Goal: Information Seeking & Learning: Compare options

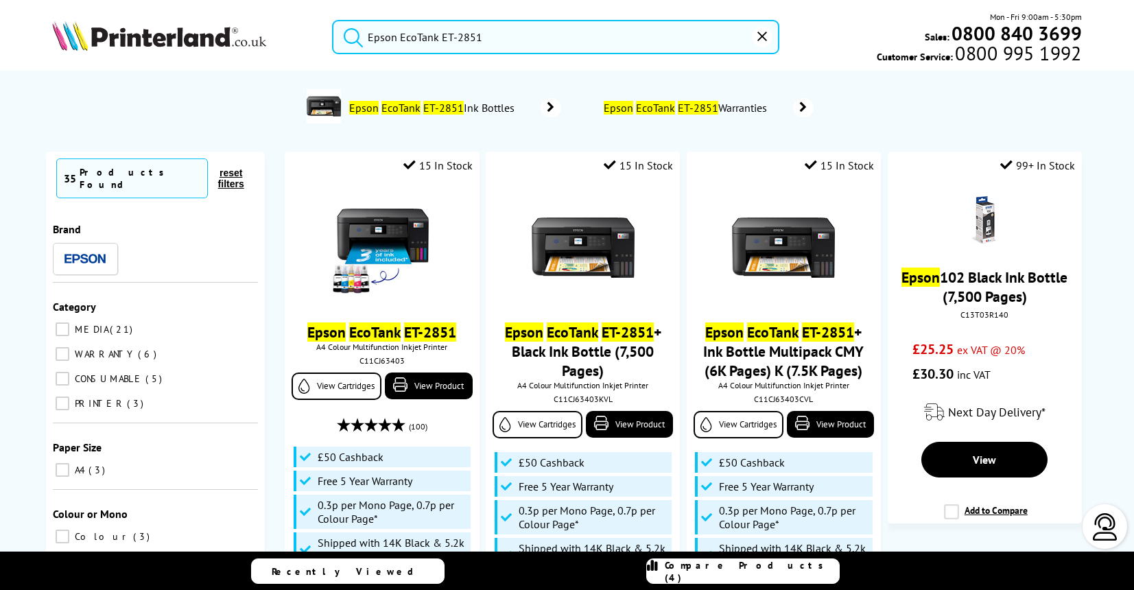
click at [333, 20] on button "submit" at bounding box center [350, 35] width 34 height 30
drag, startPoint x: 477, startPoint y: 34, endPoint x: 456, endPoint y: 34, distance: 21.3
click at [457, 34] on input "Epson EcoTank ET-2851" at bounding box center [555, 37] width 447 height 34
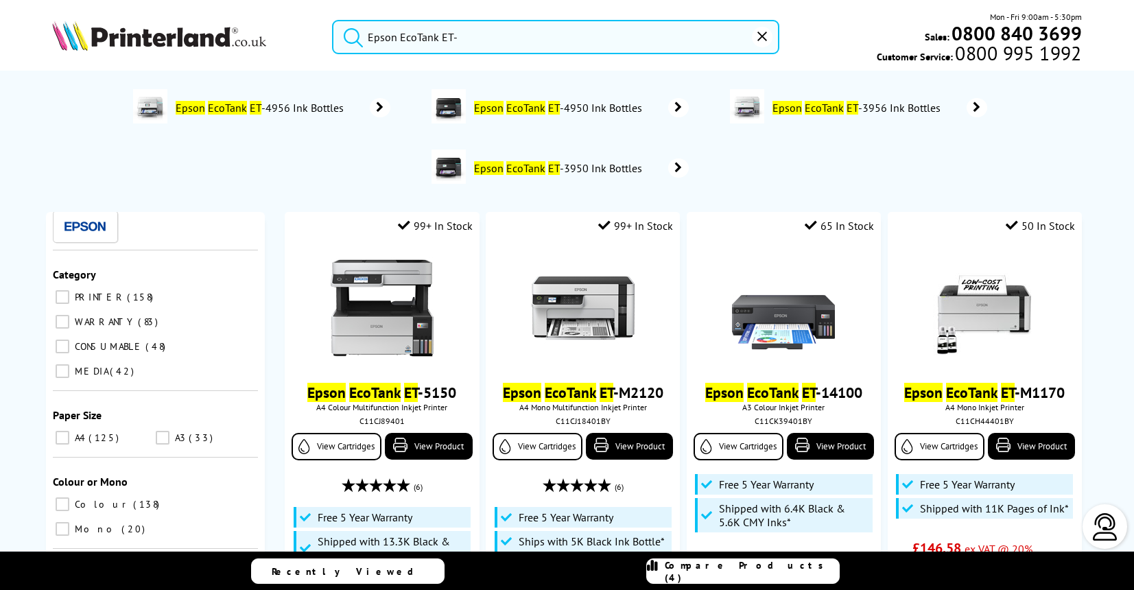
scroll to position [104, 0]
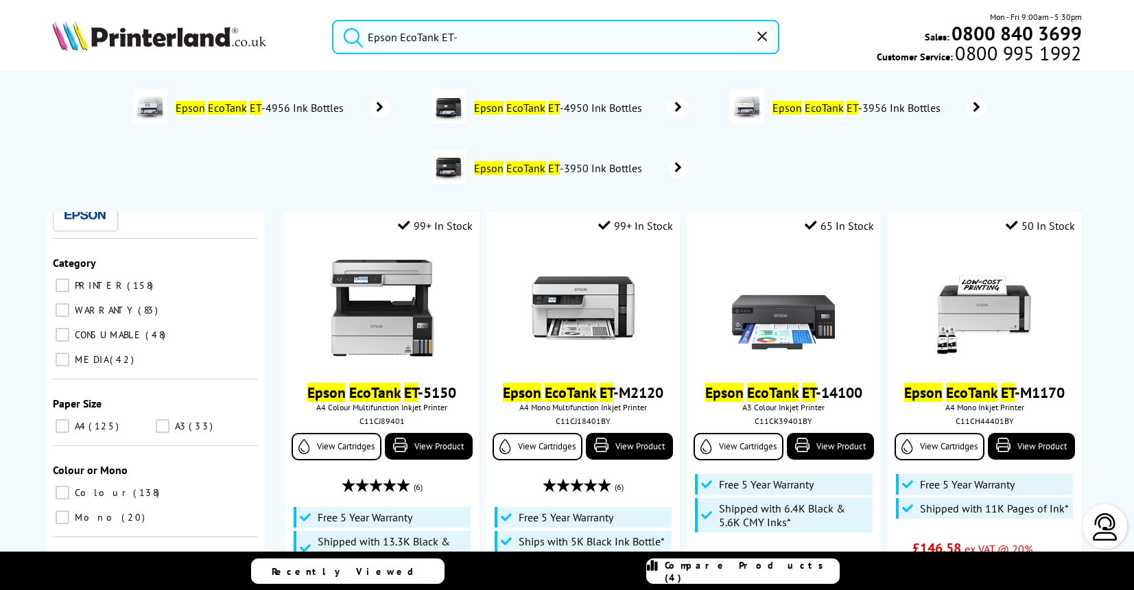
type input "Epson EcoTank ET-"
click at [62, 278] on input "PRINTER 158" at bounding box center [63, 285] width 14 height 14
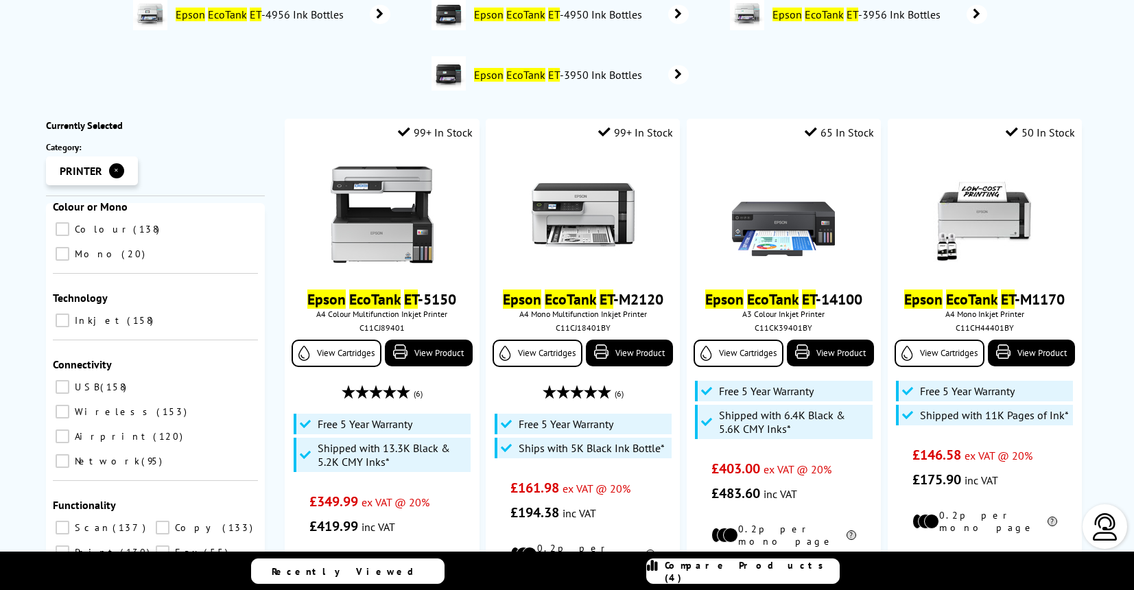
scroll to position [95, 0]
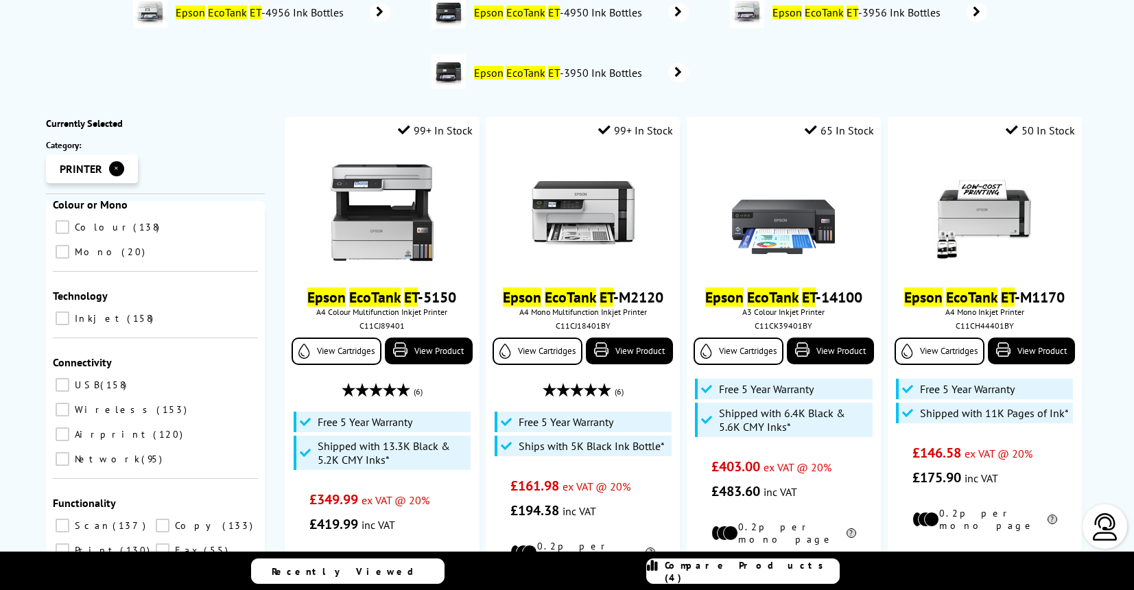
click at [63, 378] on input "USB 158" at bounding box center [63, 385] width 14 height 14
checkbox input "true"
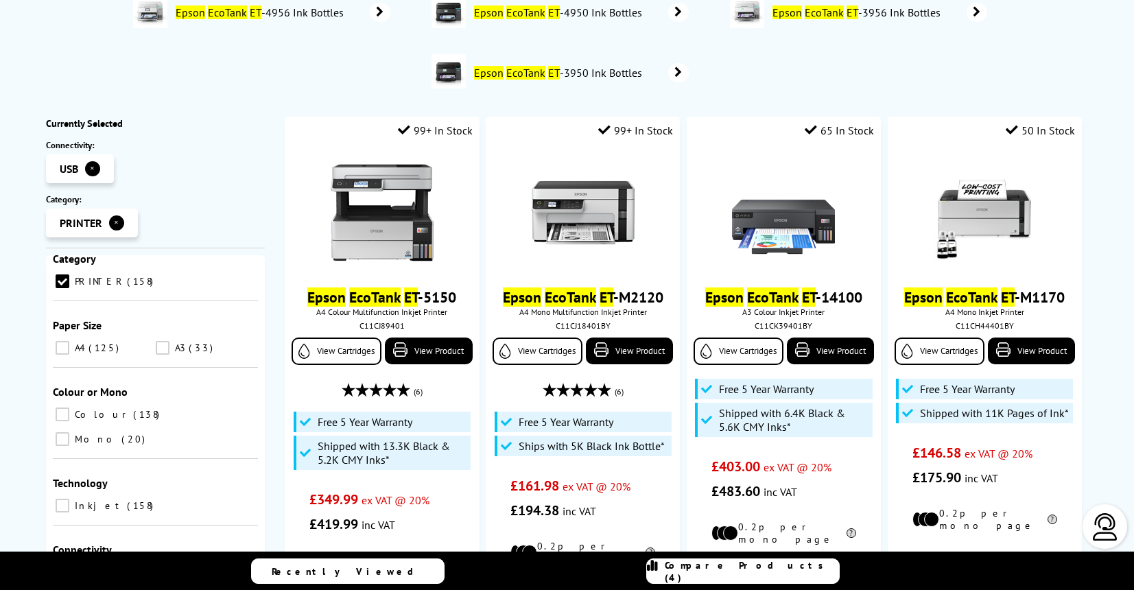
scroll to position [182, 0]
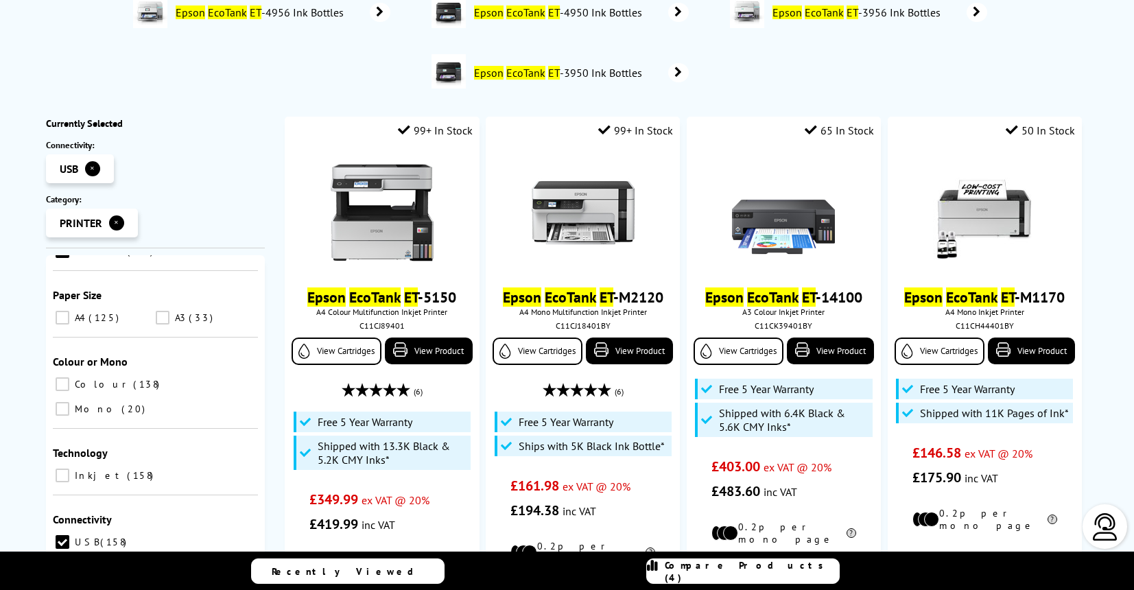
drag, startPoint x: 62, startPoint y: 313, endPoint x: 117, endPoint y: 327, distance: 56.7
click at [63, 313] on input "A4 125" at bounding box center [63, 318] width 14 height 14
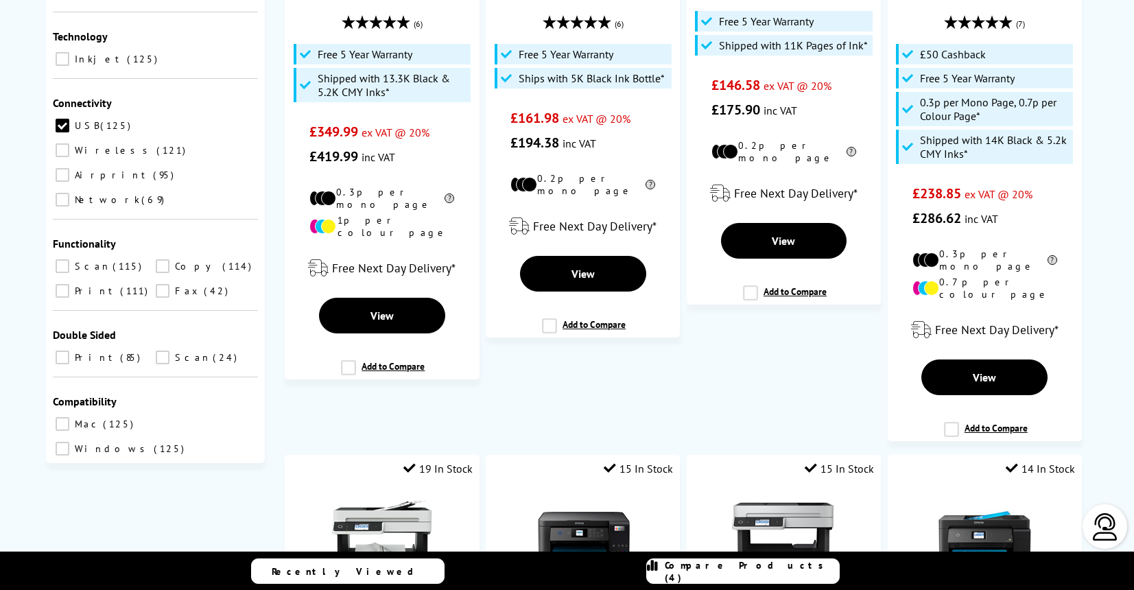
scroll to position [464, 0]
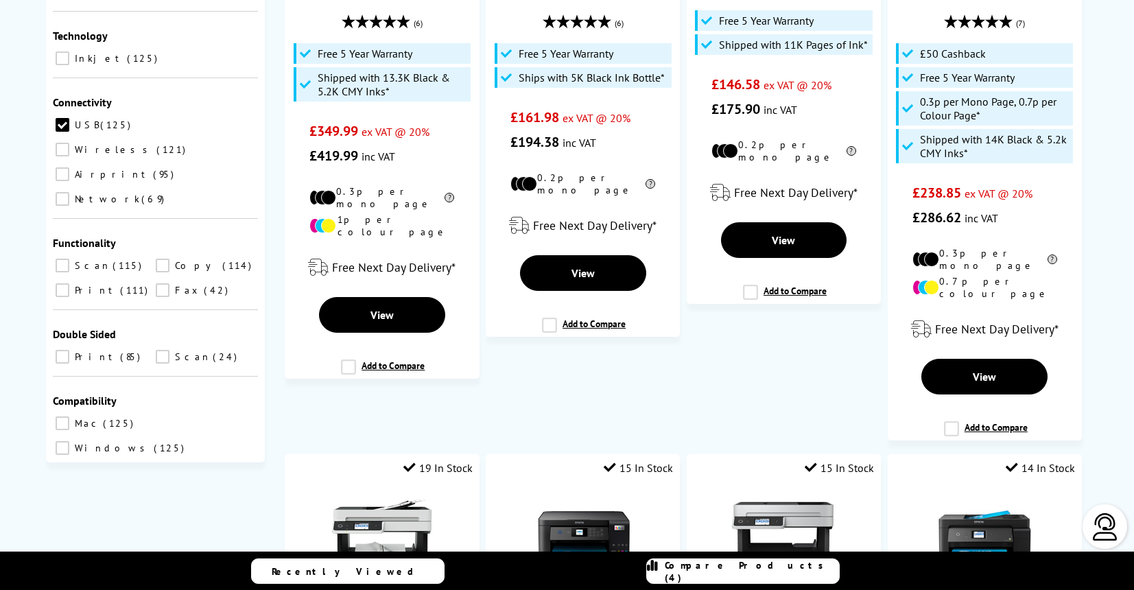
click at [62, 416] on input "Mac 125" at bounding box center [63, 423] width 14 height 14
checkbox input "true"
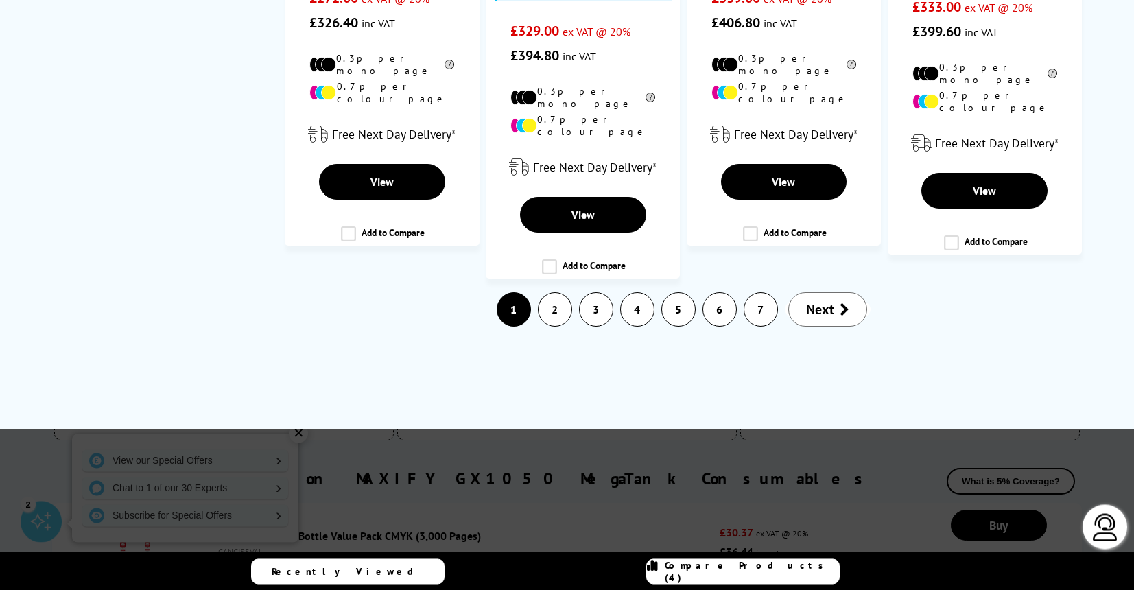
scroll to position [3417, 0]
